Goal: Obtain resource: Obtain resource

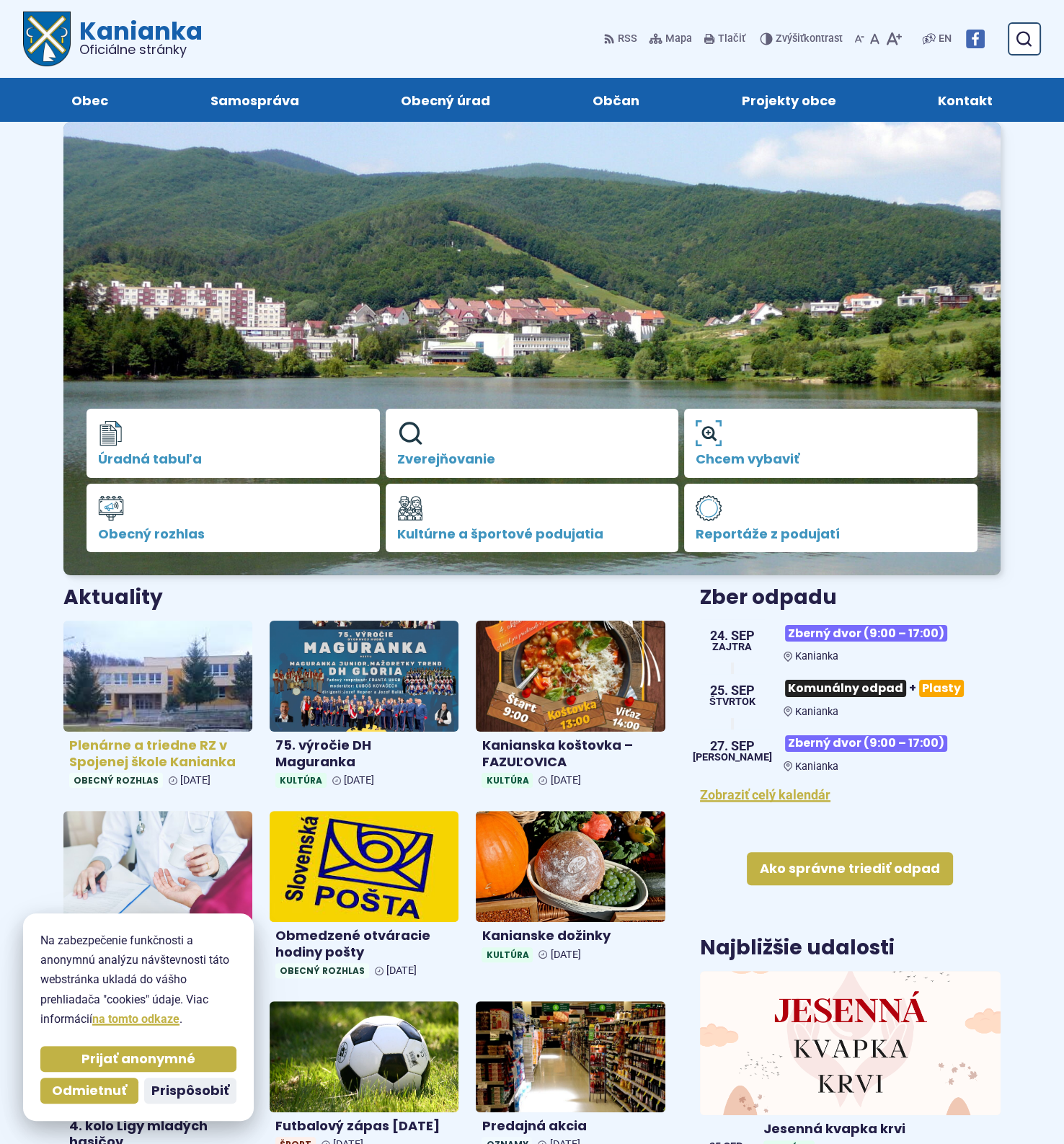
drag, startPoint x: 177, startPoint y: 758, endPoint x: 196, endPoint y: 757, distance: 19.0
click at [177, 758] on h4 "Plenárne a triedne RZ v Spojenej škole Kanianka" at bounding box center [157, 753] width 177 height 32
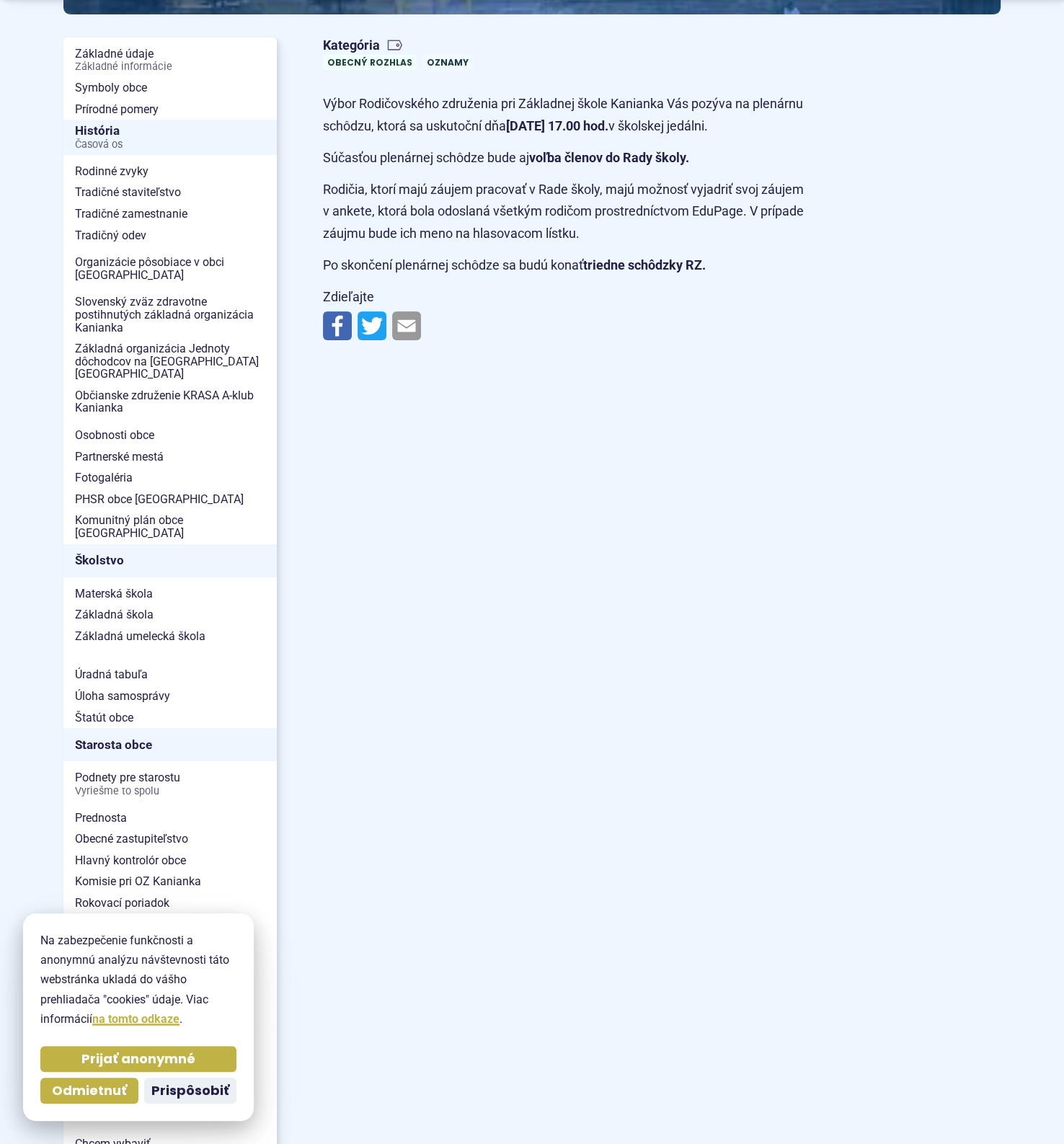
scroll to position [540, 0]
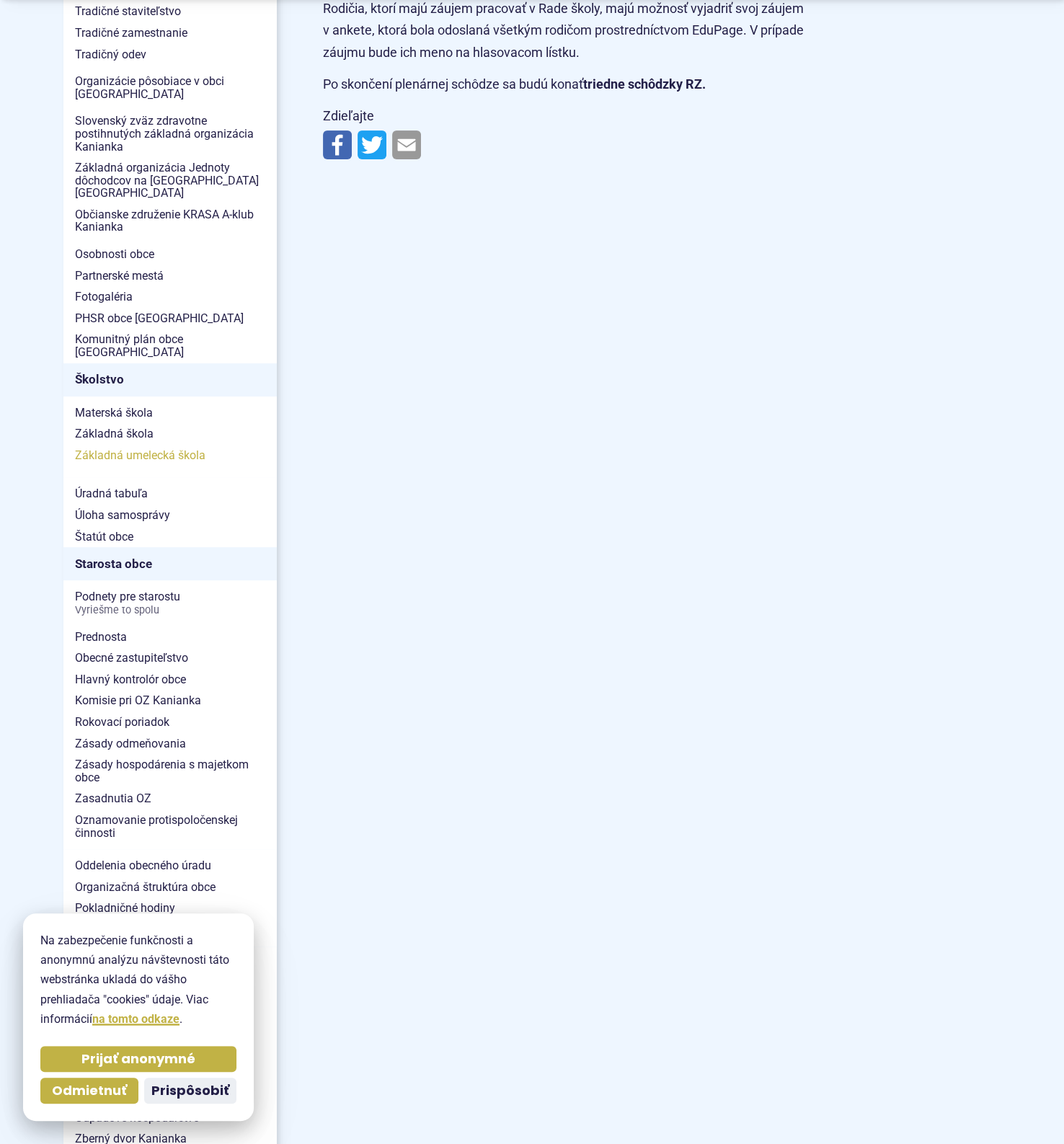
click at [154, 445] on span "Základná umelecká škola" at bounding box center [170, 456] width 190 height 22
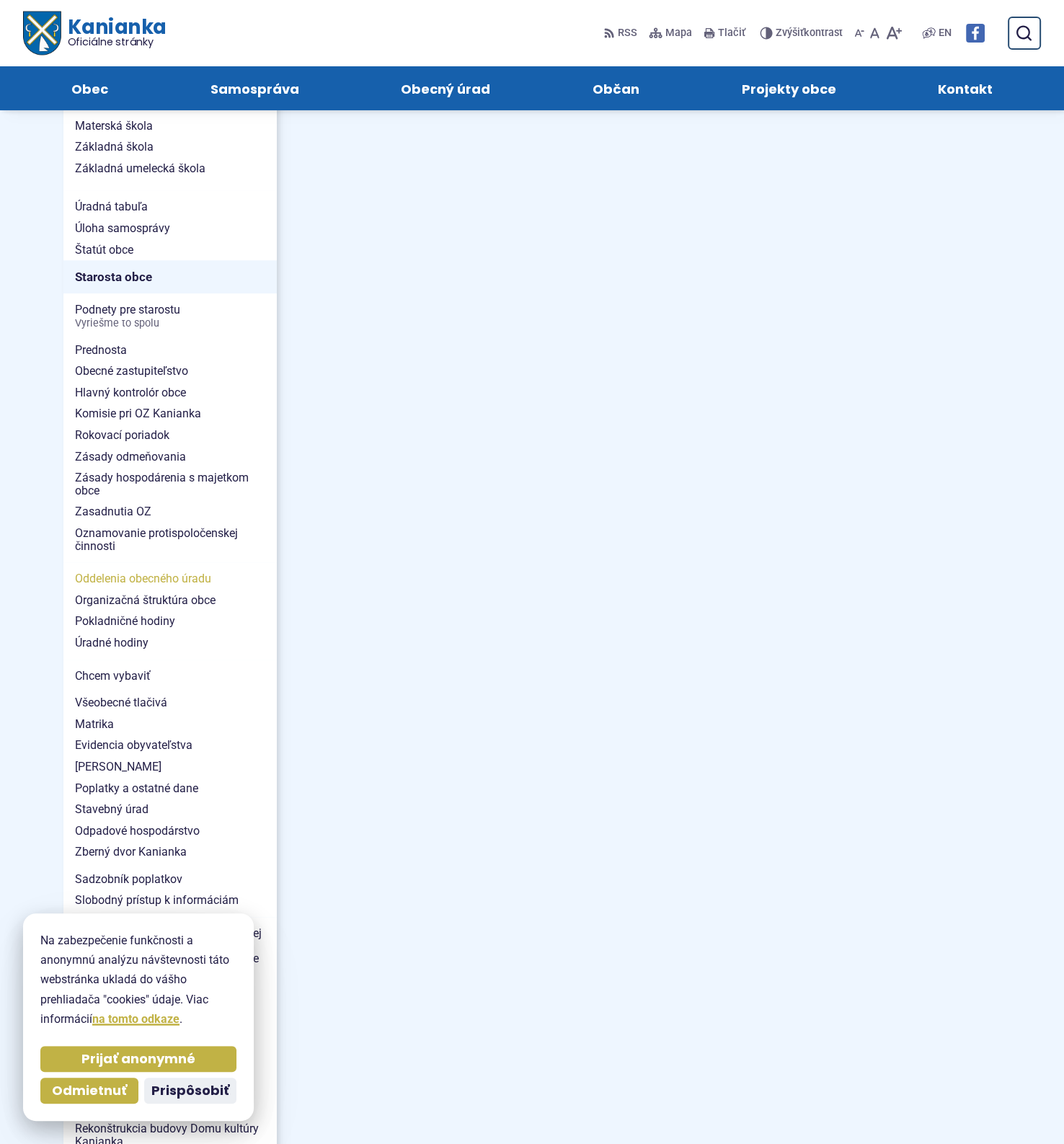
scroll to position [720, 0]
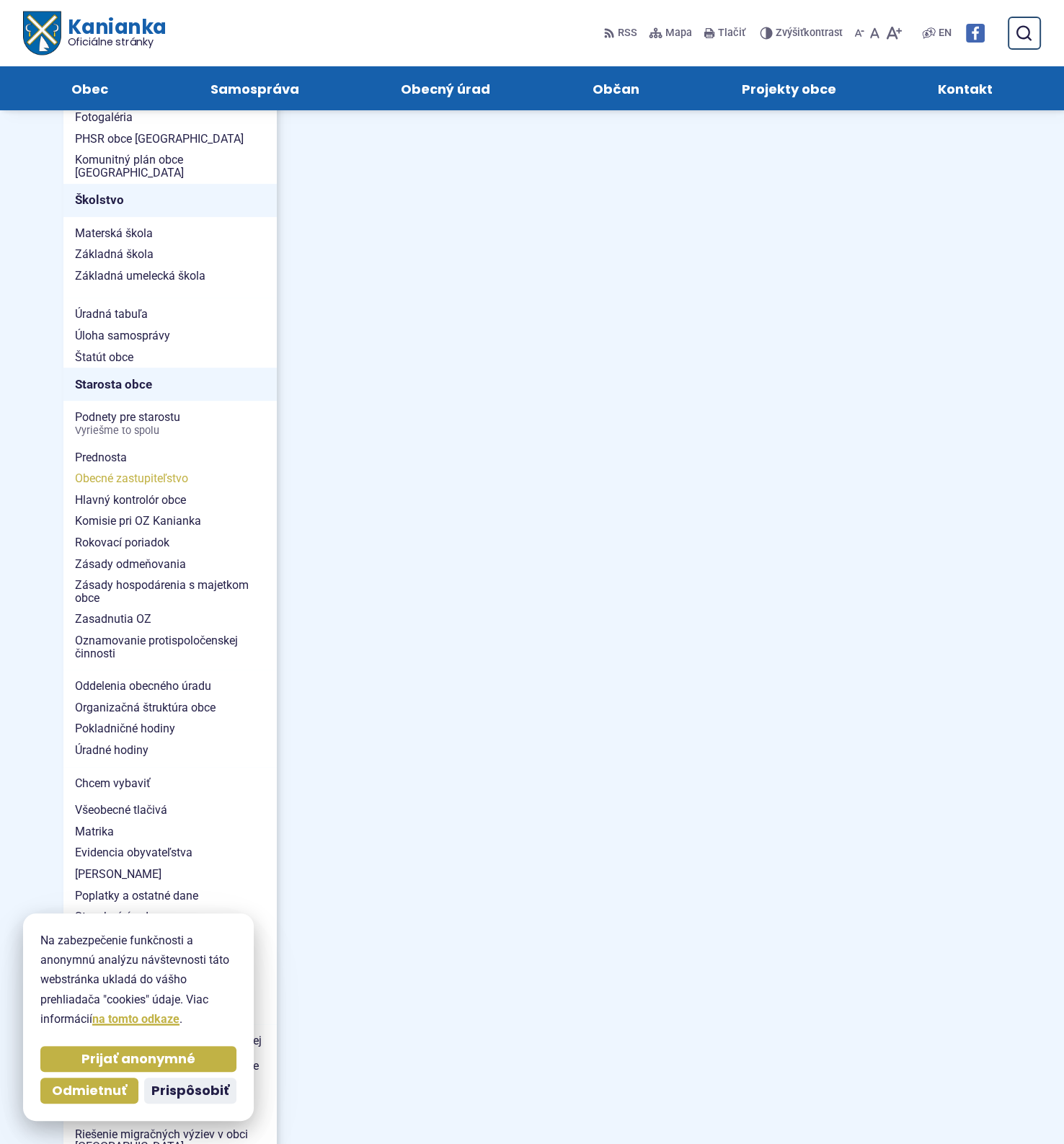
click at [134, 468] on span "Obecné zastupiteľstvo" at bounding box center [170, 479] width 190 height 22
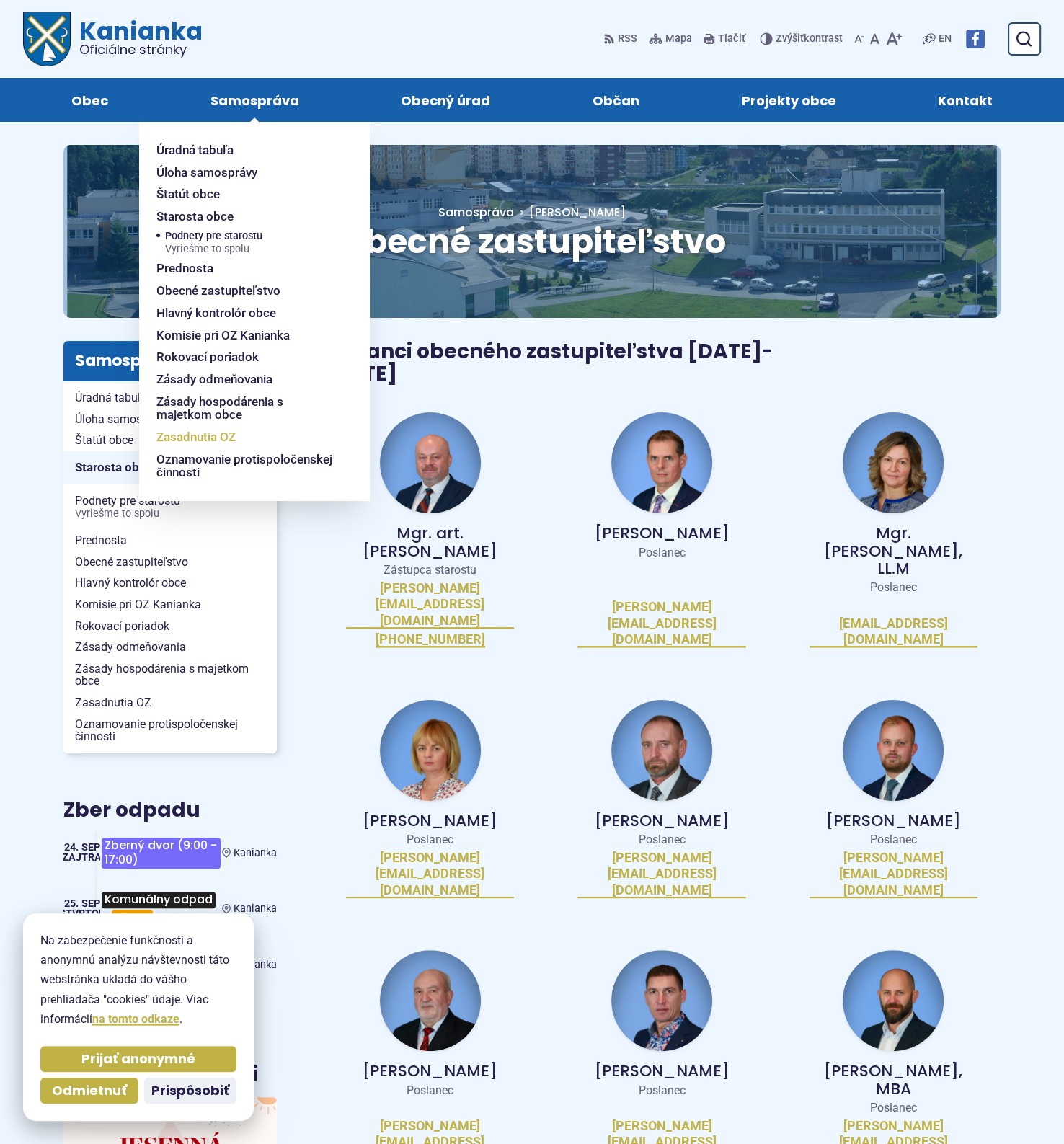
click at [206, 438] on span "Zasadnutia OZ" at bounding box center [196, 437] width 79 height 22
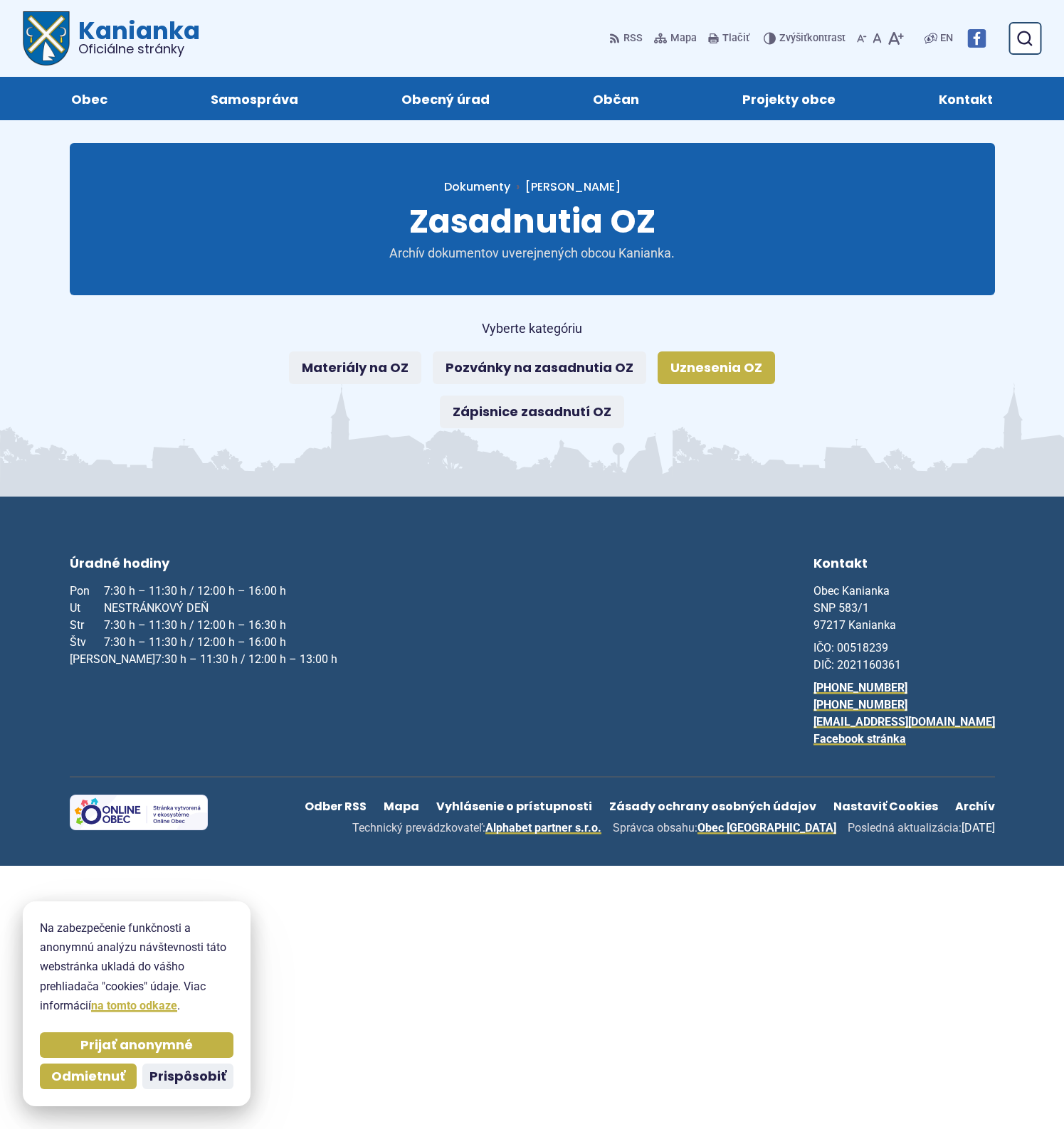
click at [737, 366] on link "Uznesenia OZ" at bounding box center [716, 368] width 117 height 33
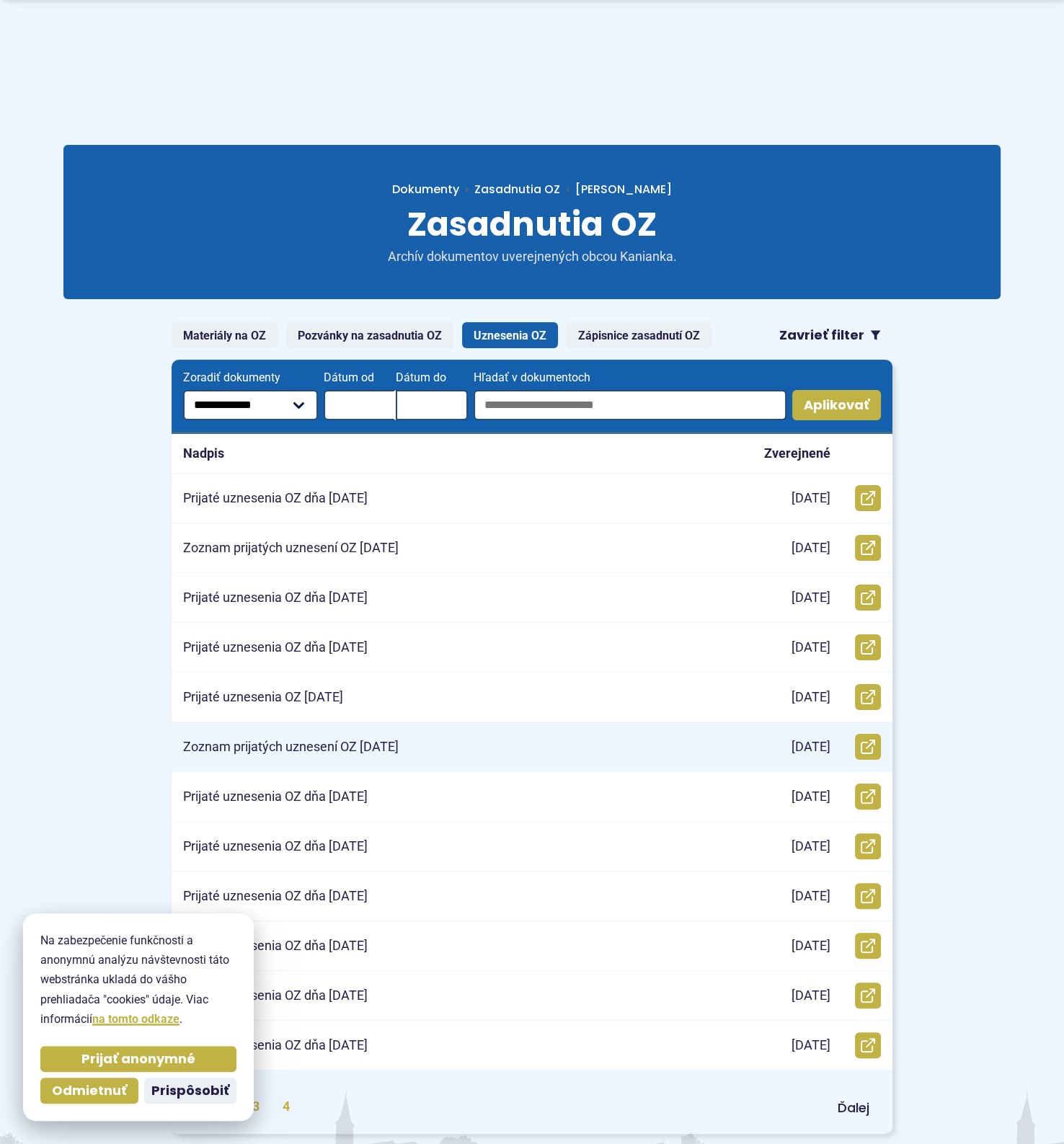
scroll to position [179, 0]
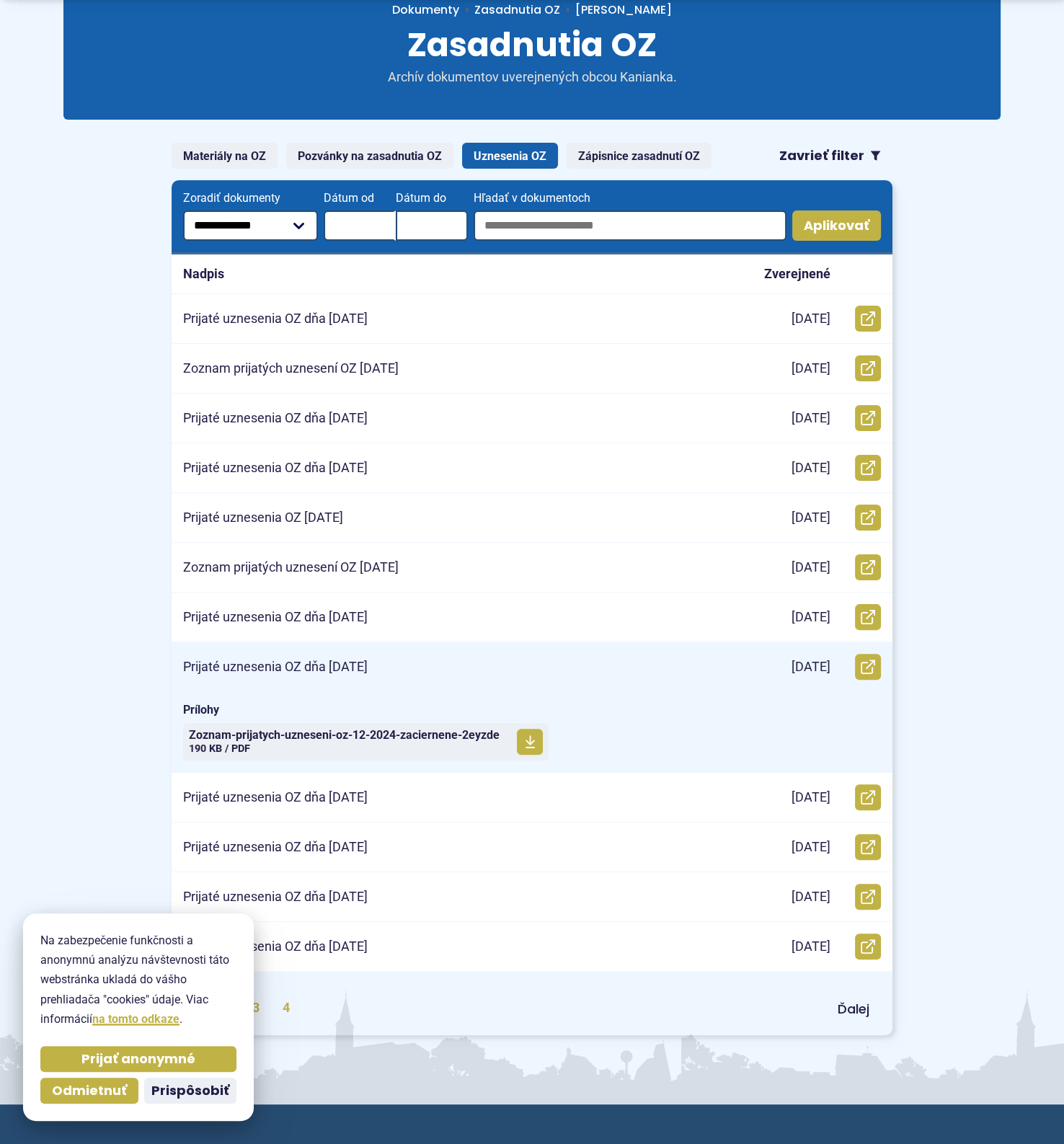
click at [292, 666] on p "Prijaté uznesenia OZ dňa [DATE]" at bounding box center [275, 667] width 185 height 17
click at [532, 742] on icon at bounding box center [530, 742] width 11 height 15
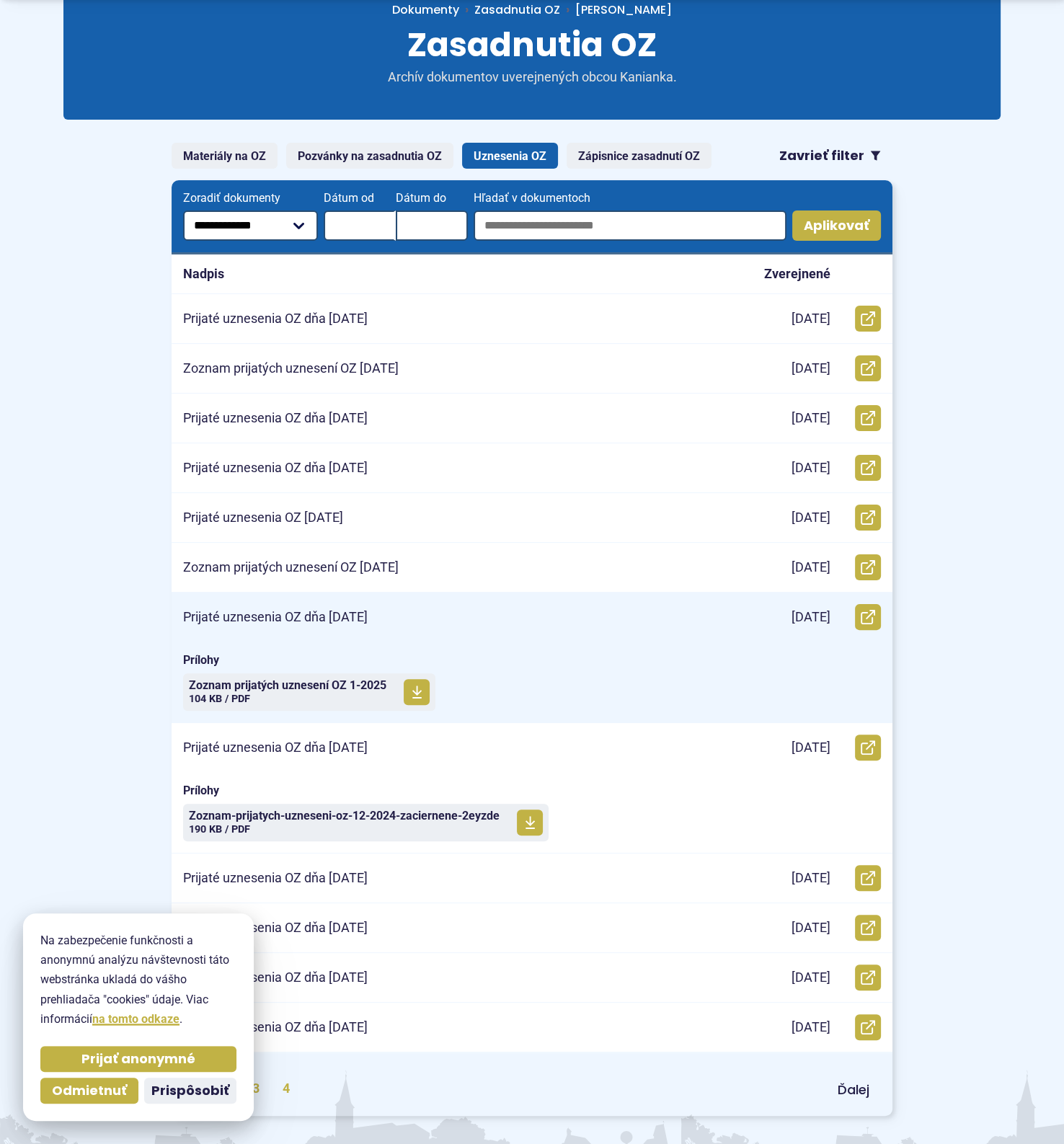
click at [292, 609] on p "Prijaté uznesenia OZ dňa [DATE]" at bounding box center [275, 617] width 185 height 17
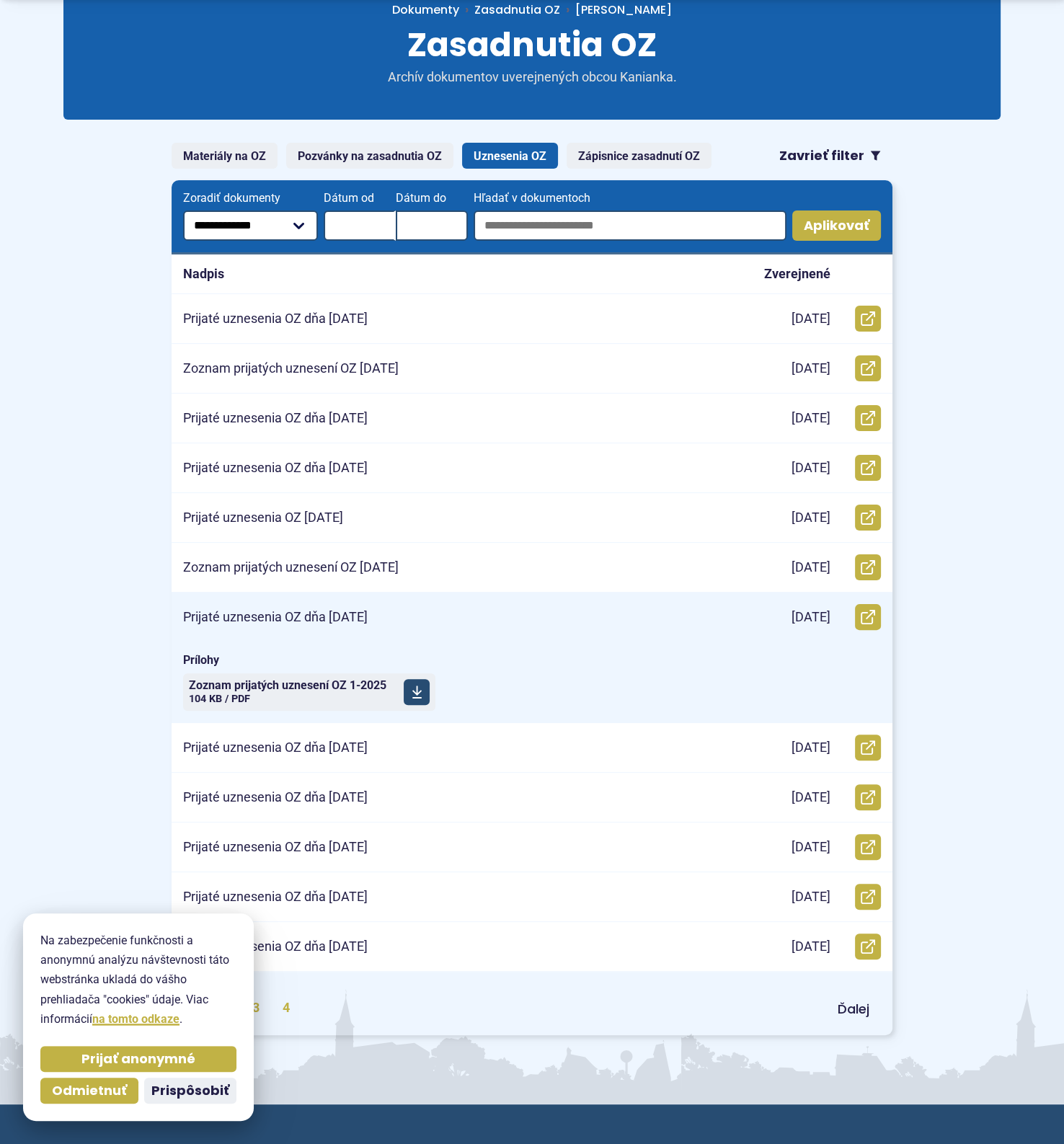
click at [417, 697] on span at bounding box center [416, 692] width 26 height 26
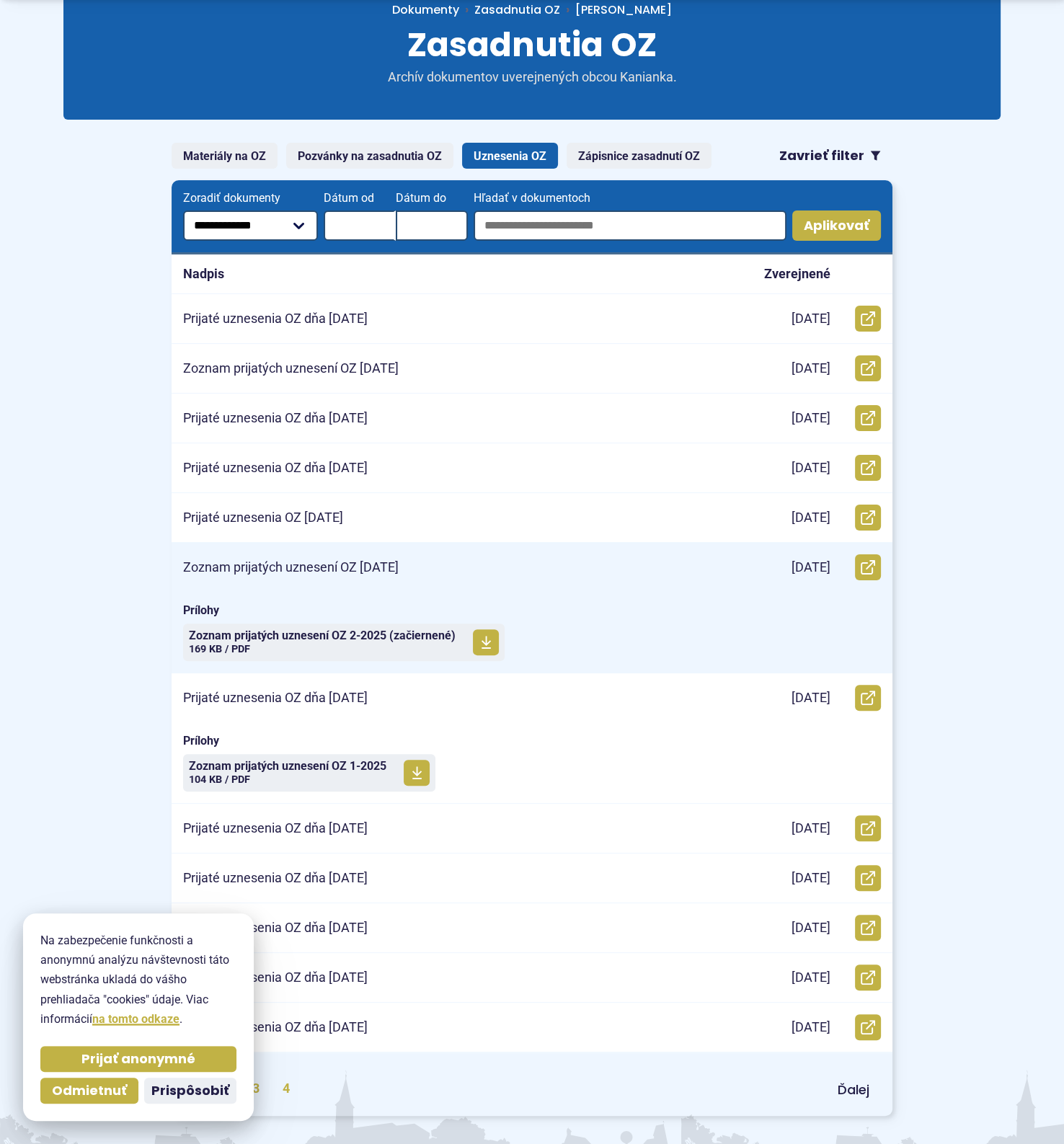
click at [310, 565] on p "Zoznam prijatých uznesení OZ [DATE]" at bounding box center [290, 568] width 216 height 17
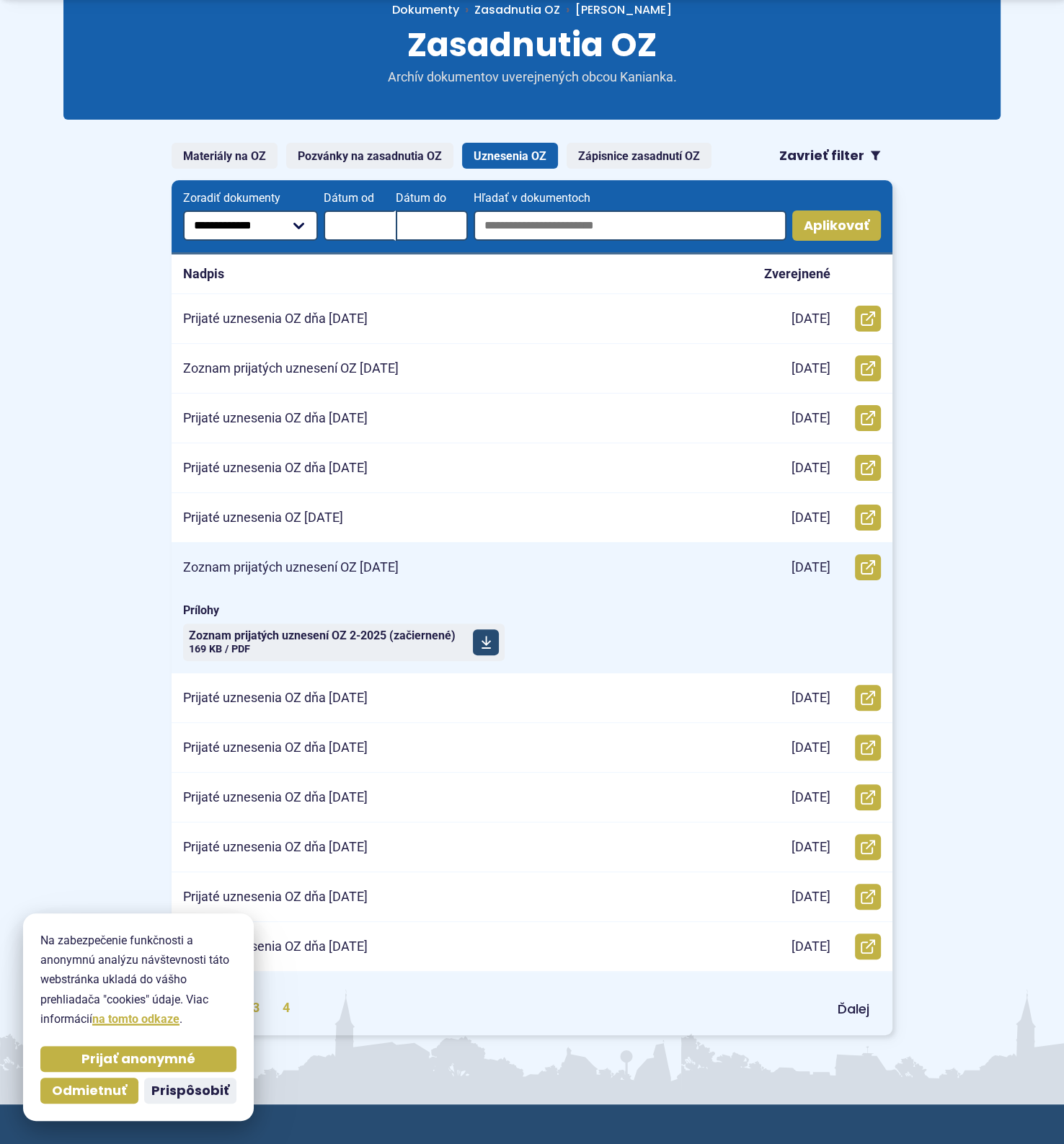
click at [481, 645] on icon at bounding box center [486, 642] width 11 height 15
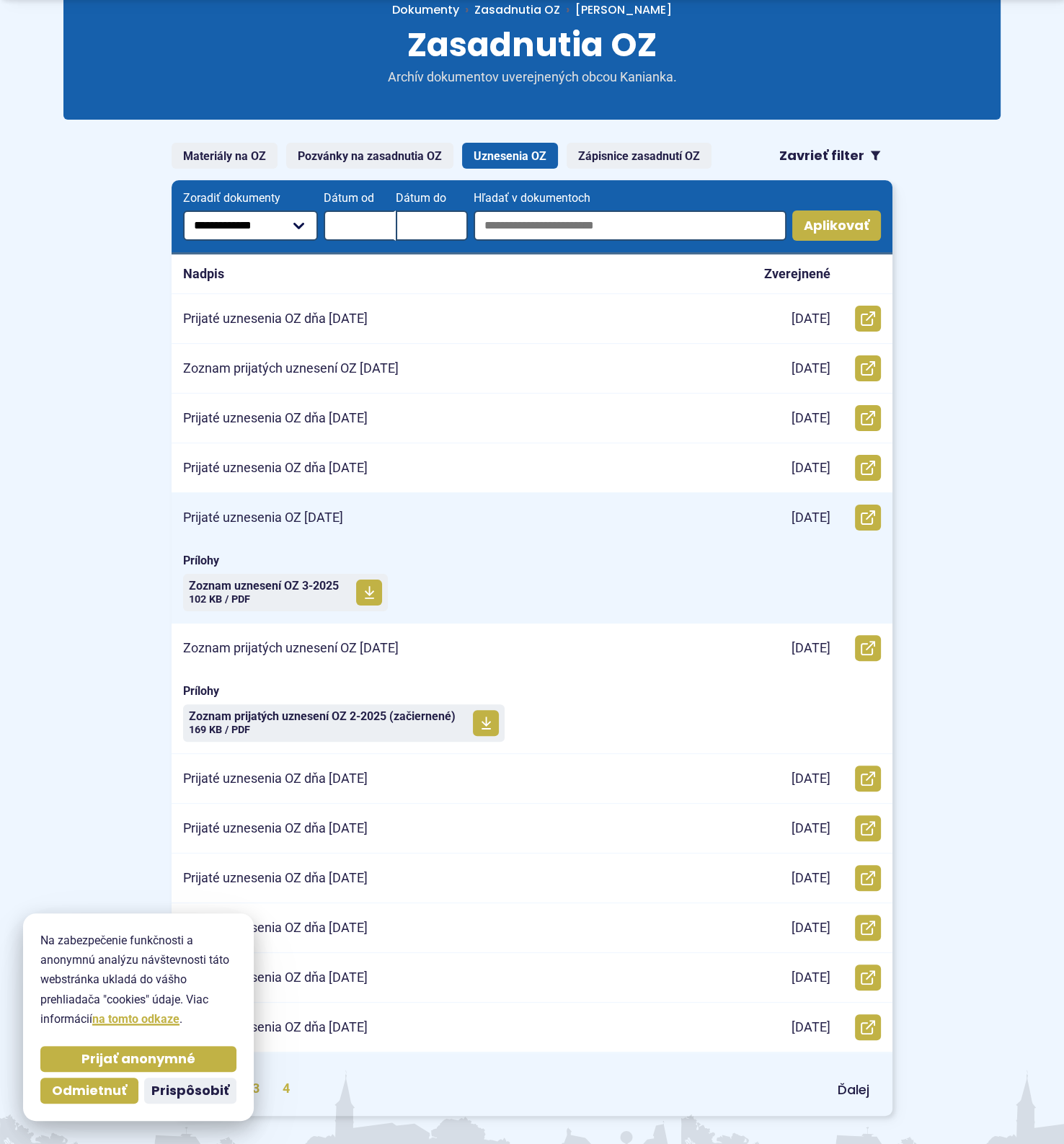
click at [324, 512] on p "Prijaté uznesenia OZ [DATE]" at bounding box center [263, 518] width 160 height 17
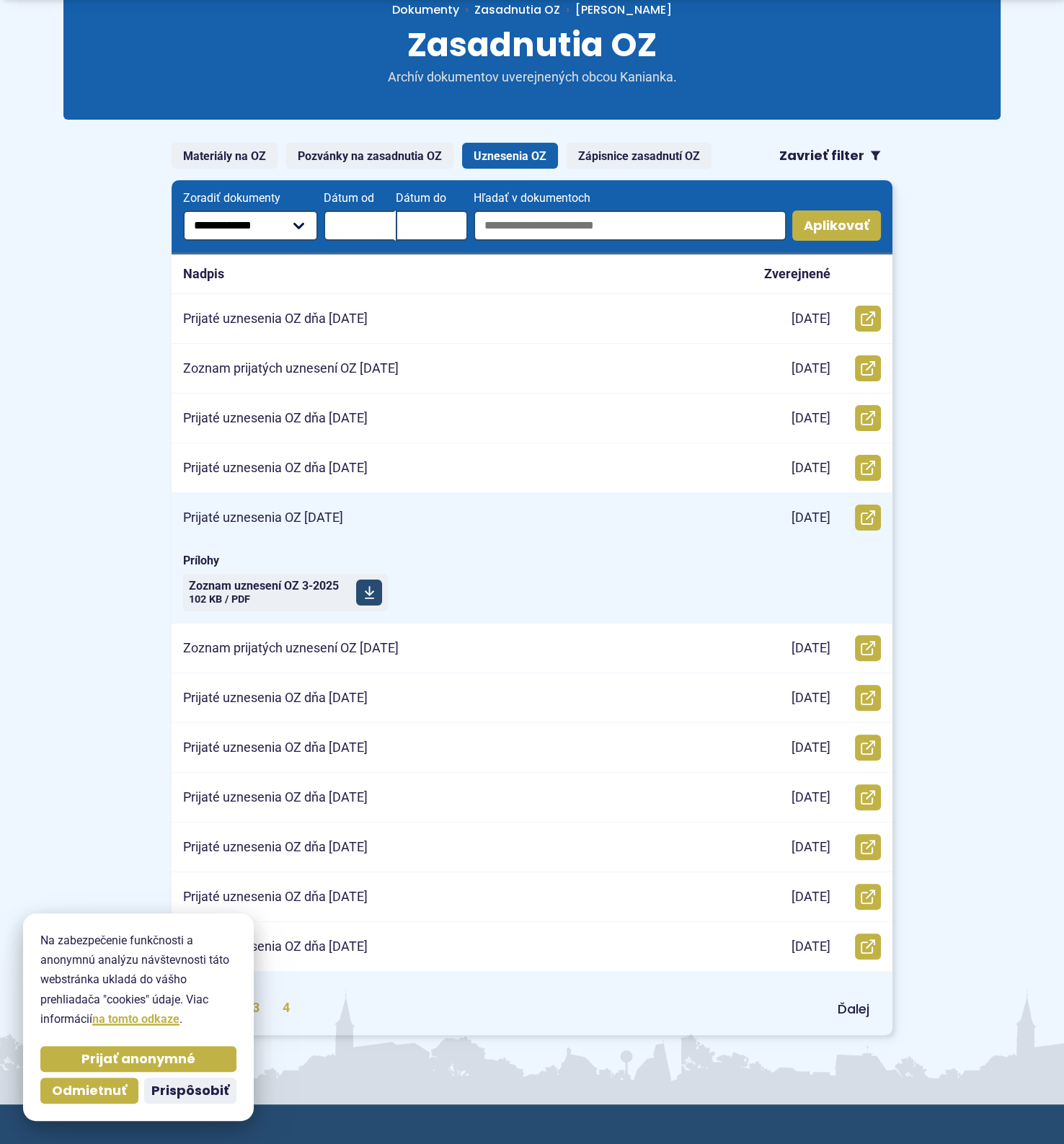
click at [365, 589] on use at bounding box center [368, 594] width 9 height 13
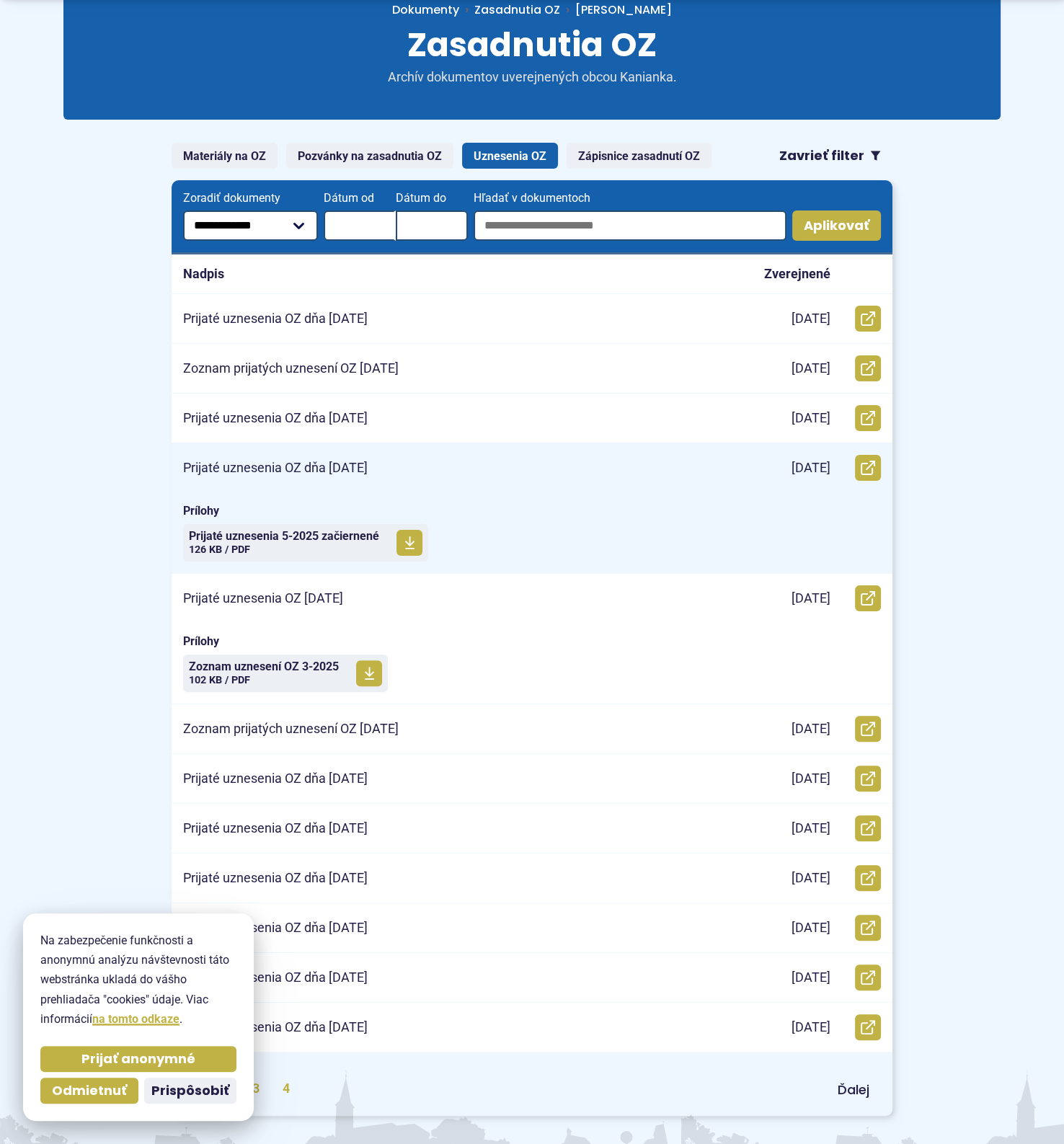
click at [360, 470] on p "Prijaté uznesenia OZ dňa [DATE]" at bounding box center [275, 468] width 185 height 17
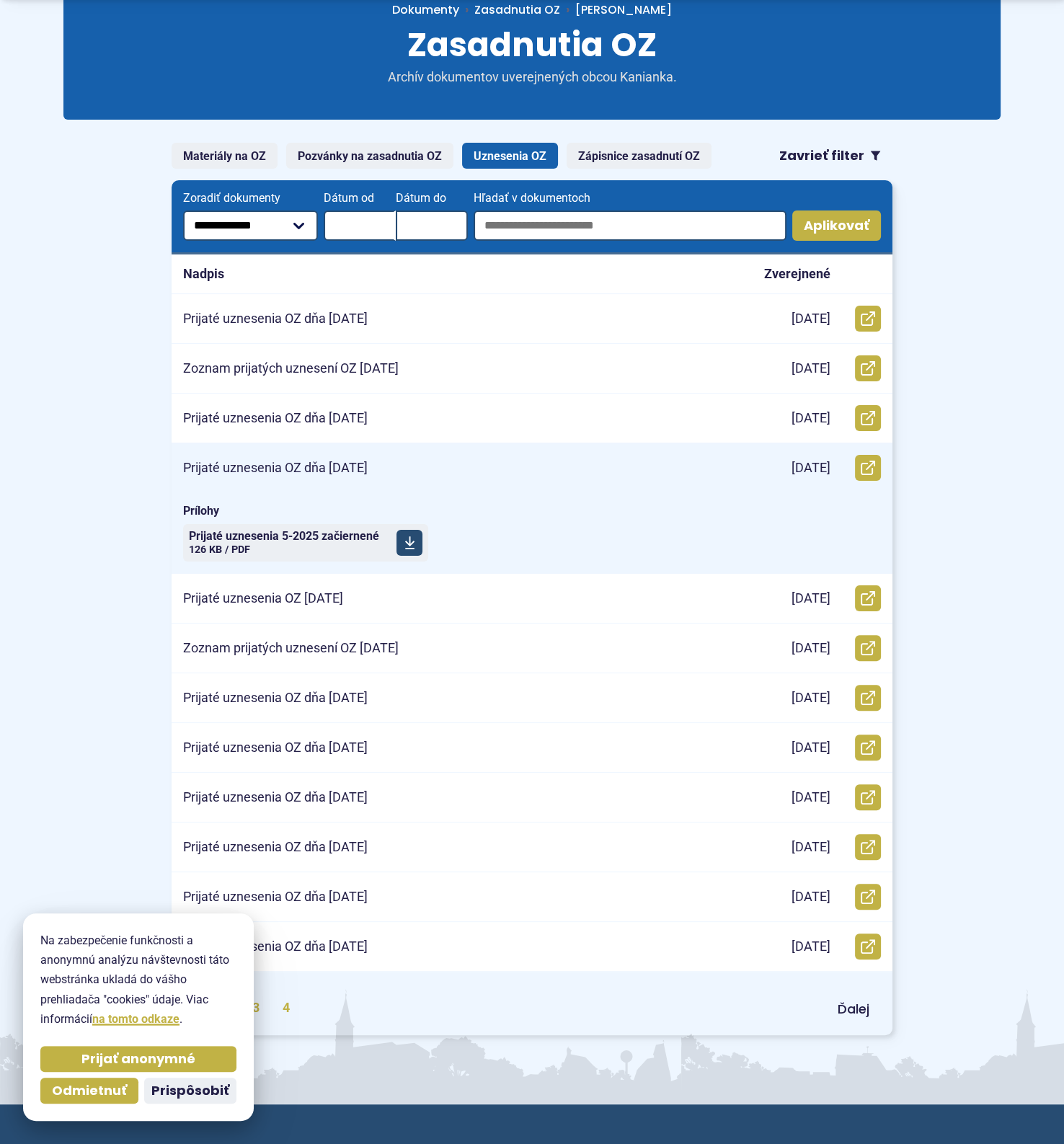
click at [412, 542] on icon at bounding box center [410, 543] width 11 height 15
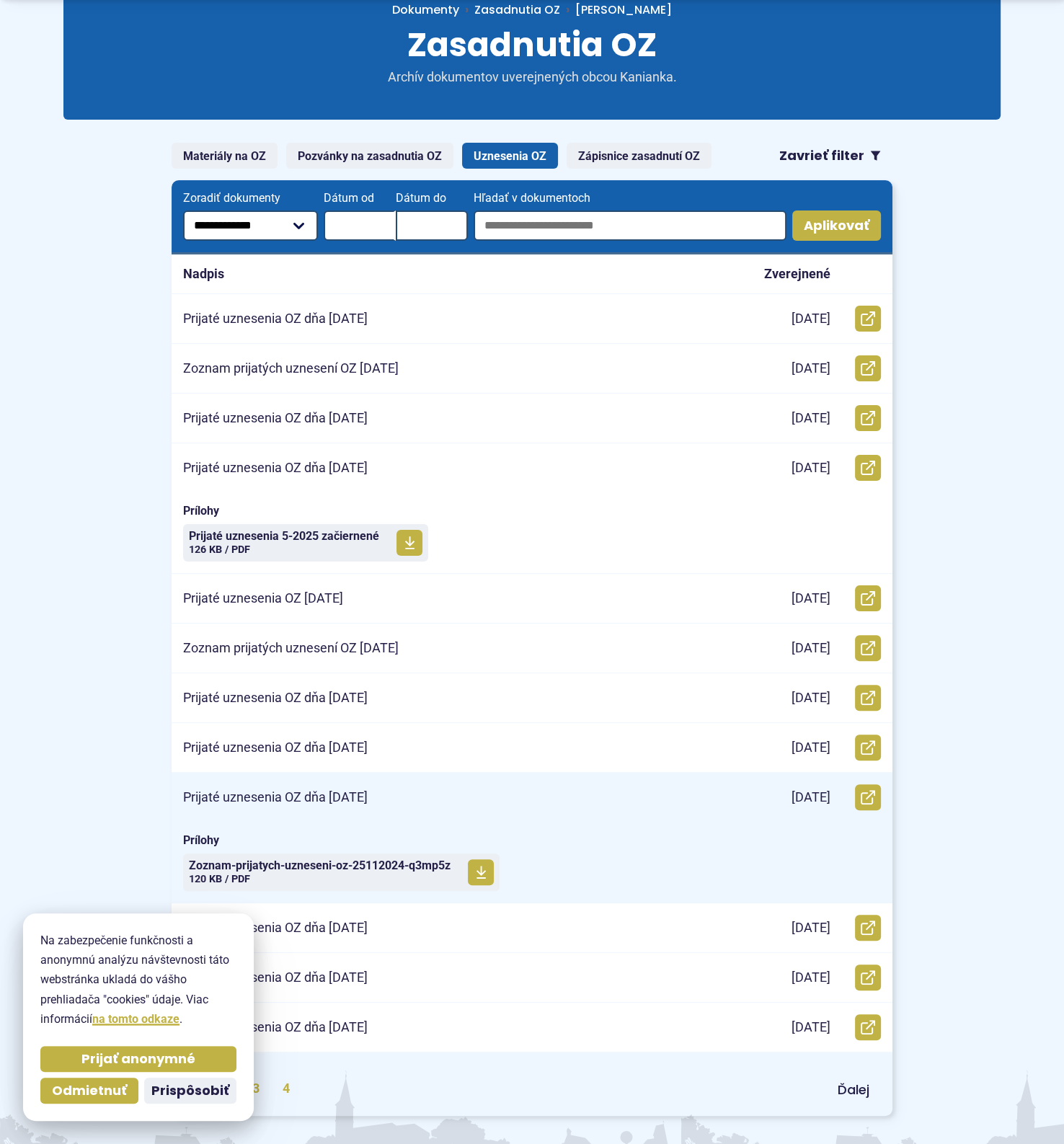
click at [353, 795] on p "Prijaté uznesenia OZ dňa [DATE]" at bounding box center [275, 798] width 185 height 17
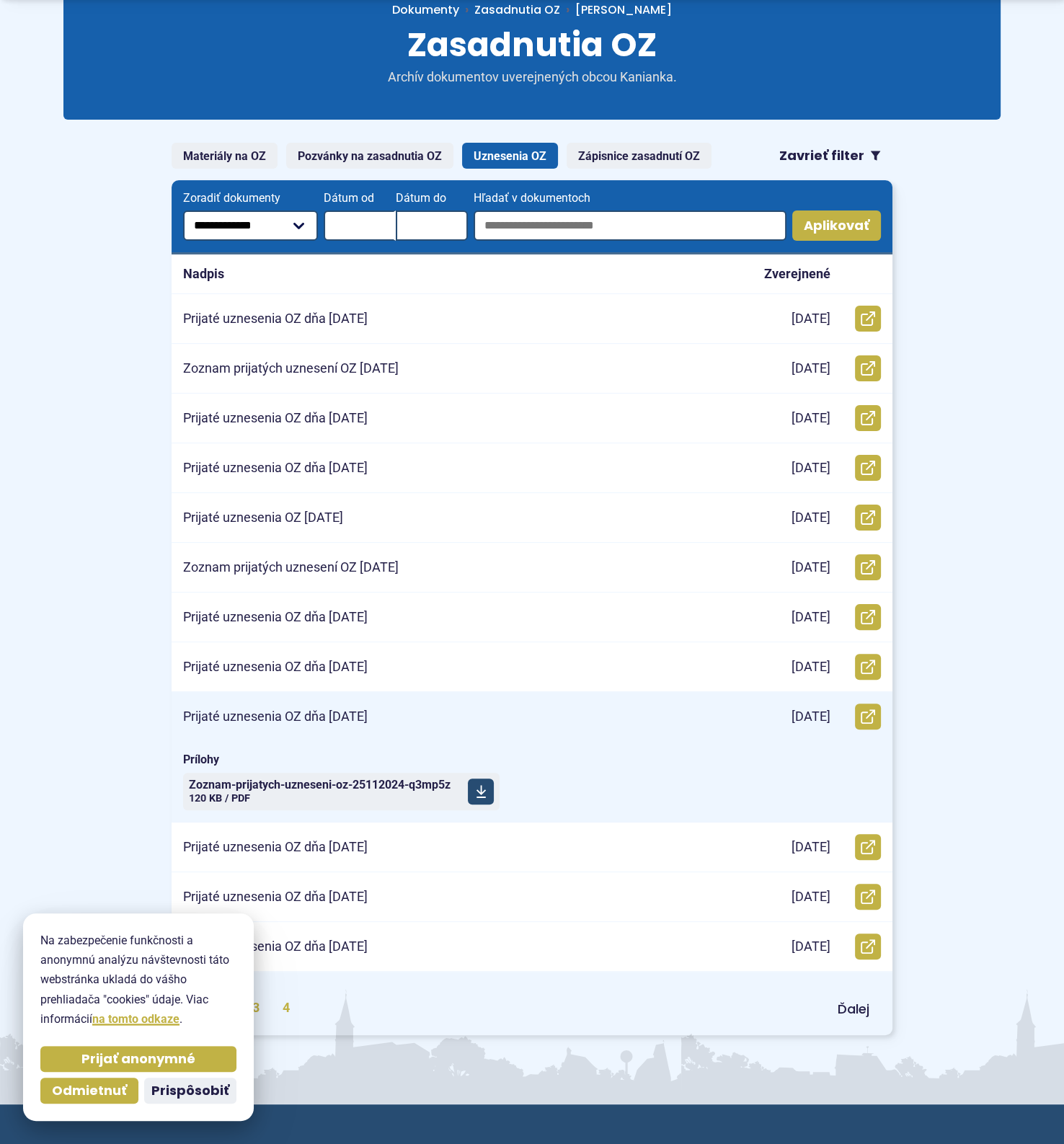
click at [490, 787] on span at bounding box center [481, 791] width 26 height 26
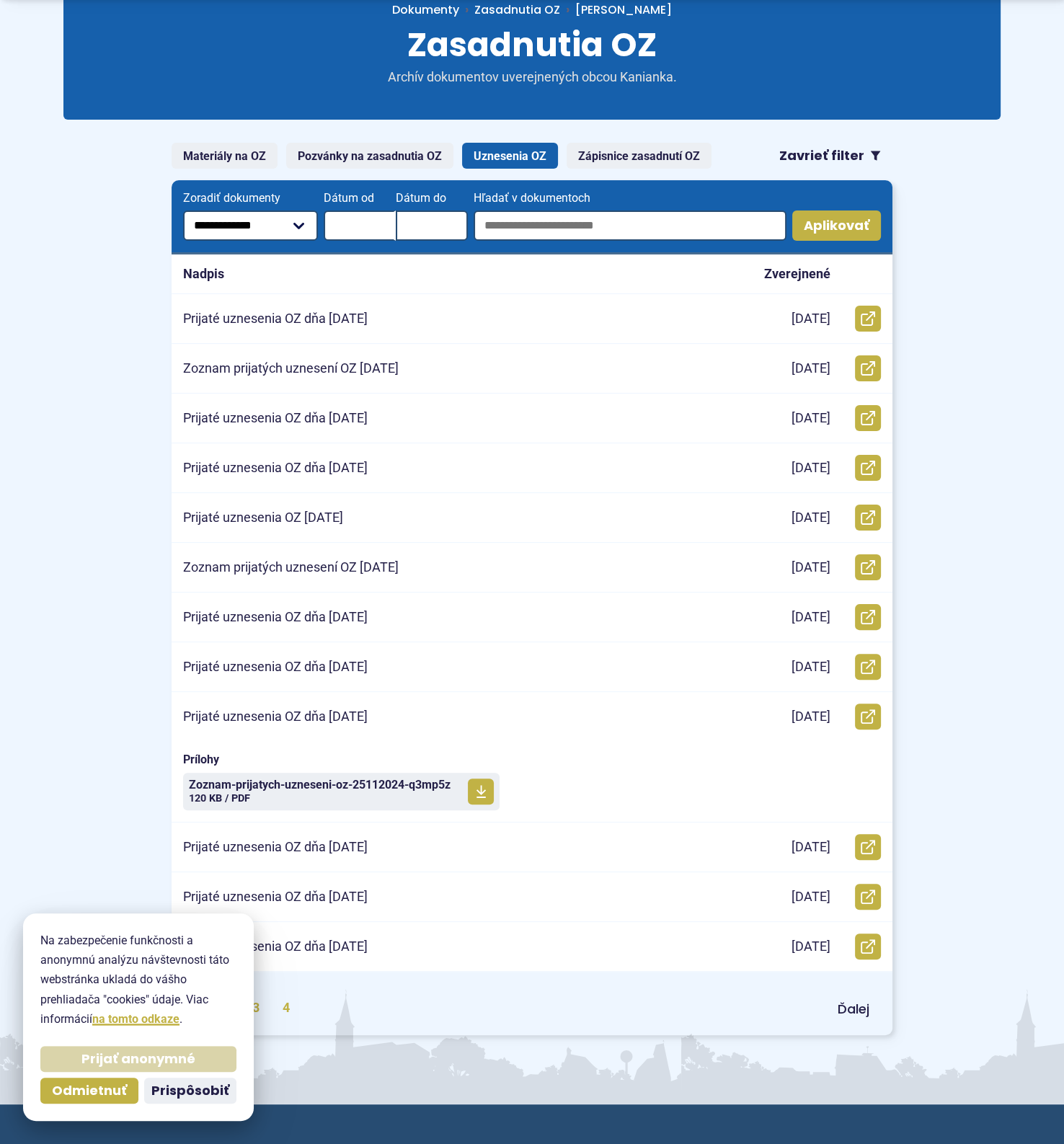
click at [180, 1059] on span "Prijať anonymné" at bounding box center [139, 1059] width 114 height 17
